Goal: Navigation & Orientation: Find specific page/section

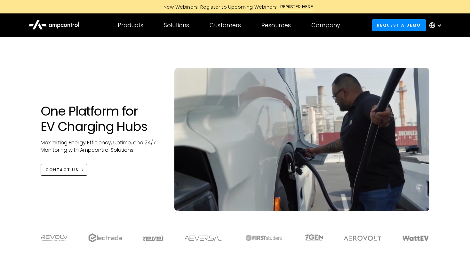
click at [74, 111] on h1 "One Platform for EV Charging Hubs" at bounding box center [101, 118] width 121 height 31
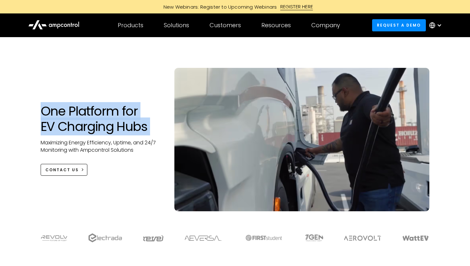
click at [92, 115] on h1 "One Platform for EV Charging Hubs" at bounding box center [101, 118] width 121 height 31
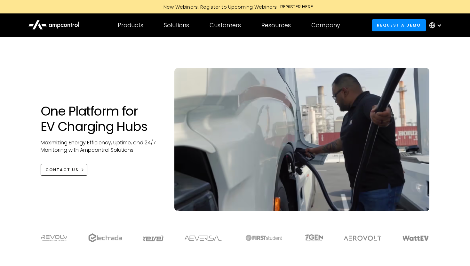
click at [92, 115] on h1 "One Platform for EV Charging Hubs" at bounding box center [101, 118] width 121 height 31
click at [109, 125] on h1 "One Platform for EV Charging Hubs" at bounding box center [101, 118] width 121 height 31
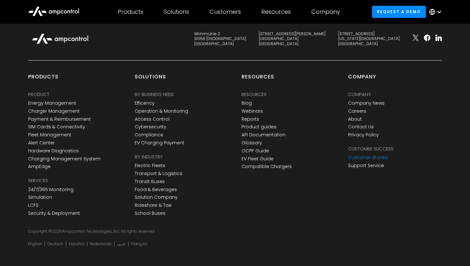
scroll to position [2385, 0]
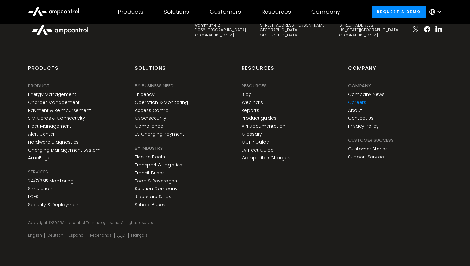
click at [361, 100] on link "Careers" at bounding box center [357, 102] width 18 height 5
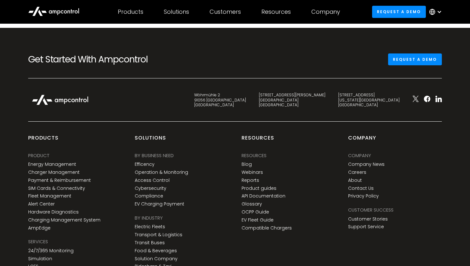
scroll to position [947, 0]
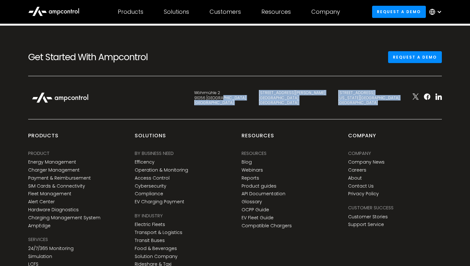
drag, startPoint x: 334, startPoint y: 127, endPoint x: 298, endPoint y: 102, distance: 43.5
click at [298, 102] on div "Get Started With Ampcontrol Request a demo Wöhrmühle 2 91056 [GEOGRAPHIC_DATA] …" at bounding box center [235, 179] width 414 height 257
click at [246, 102] on div "[STREET_ADDRESS]" at bounding box center [220, 97] width 52 height 15
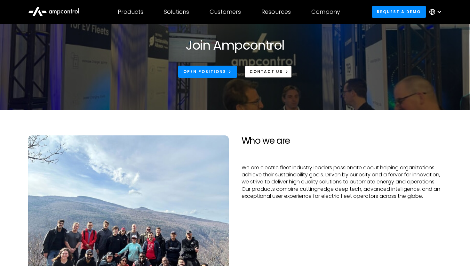
scroll to position [0, 0]
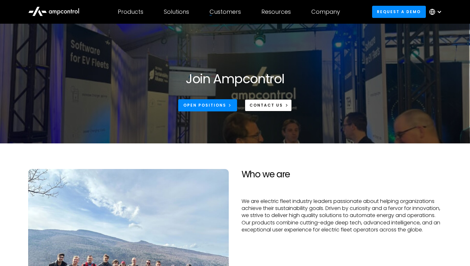
click at [170, 13] on div "Solutions" at bounding box center [176, 11] width 25 height 7
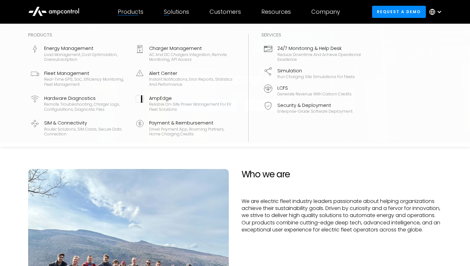
click at [131, 11] on div "Products" at bounding box center [131, 11] width 26 height 7
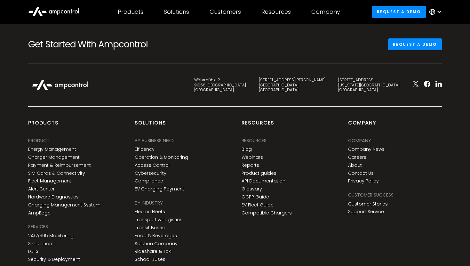
scroll to position [1022, 0]
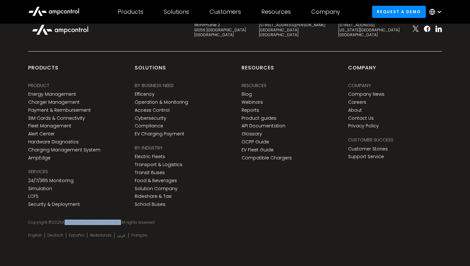
drag, startPoint x: 62, startPoint y: 224, endPoint x: 119, endPoint y: 222, distance: 57.0
click at [119, 222] on div "Copyright © 2025 Ampcontrol Technologies, Inc. All rights reserved" at bounding box center [235, 222] width 414 height 5
copy div "Ampcontrol Technologies, Inc."
